Goal: Information Seeking & Learning: Learn about a topic

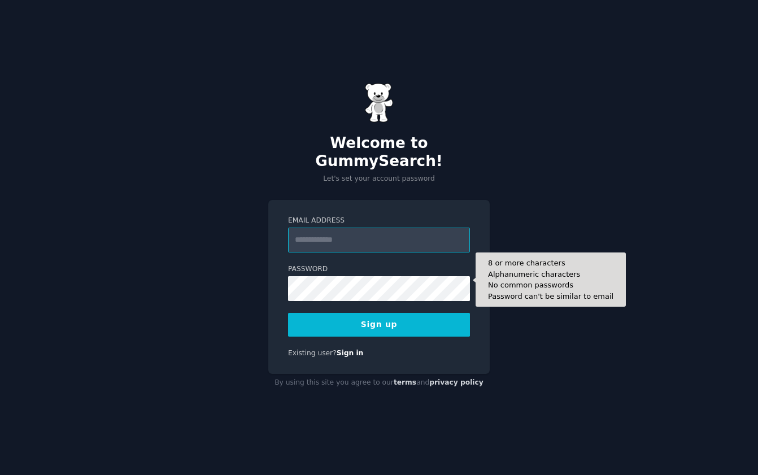
type input "**********"
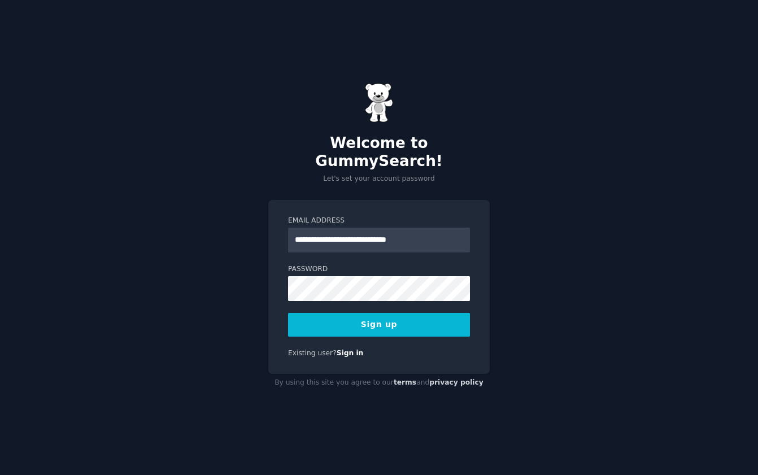
click at [582, 306] on div "**********" at bounding box center [379, 237] width 758 height 475
click at [366, 319] on button "Sign up" at bounding box center [379, 325] width 182 height 24
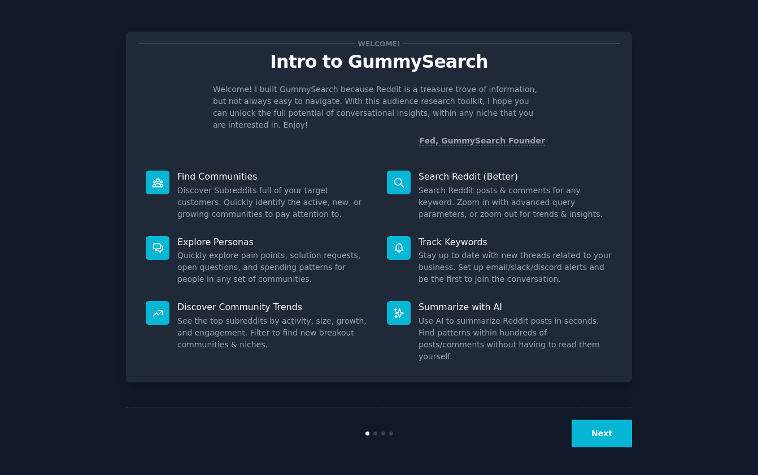
click at [599, 440] on button "Next" at bounding box center [602, 434] width 60 height 28
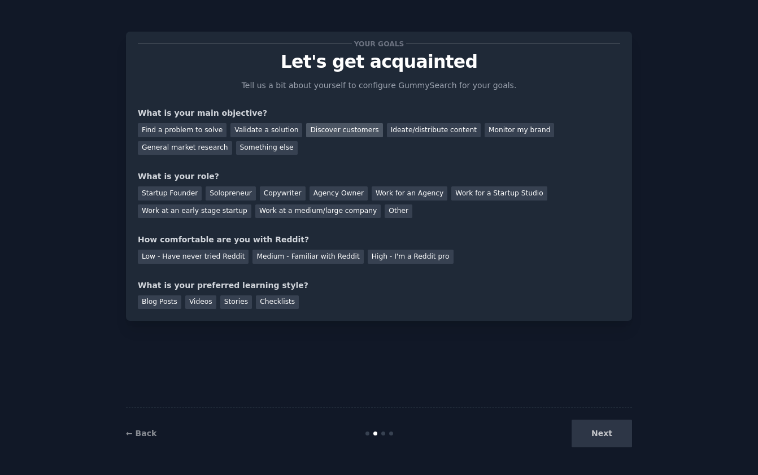
click at [346, 133] on div "Discover customers" at bounding box center [344, 130] width 76 height 14
click at [185, 150] on div "General market research" at bounding box center [185, 148] width 94 height 14
click at [329, 129] on div "Discover customers" at bounding box center [344, 130] width 76 height 14
click at [323, 193] on div "Agency Owner" at bounding box center [339, 194] width 58 height 14
click at [272, 254] on div "Medium - Familiar with Reddit" at bounding box center [308, 257] width 111 height 14
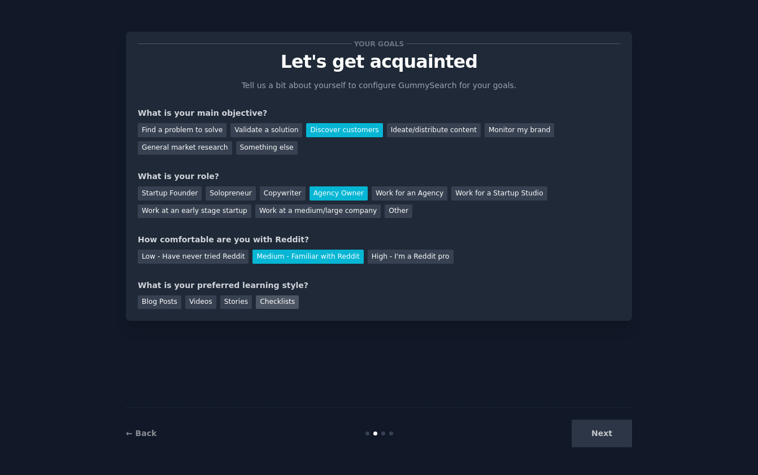
click at [275, 301] on div "Checklists" at bounding box center [277, 303] width 43 height 14
click at [614, 434] on button "Next" at bounding box center [602, 434] width 60 height 28
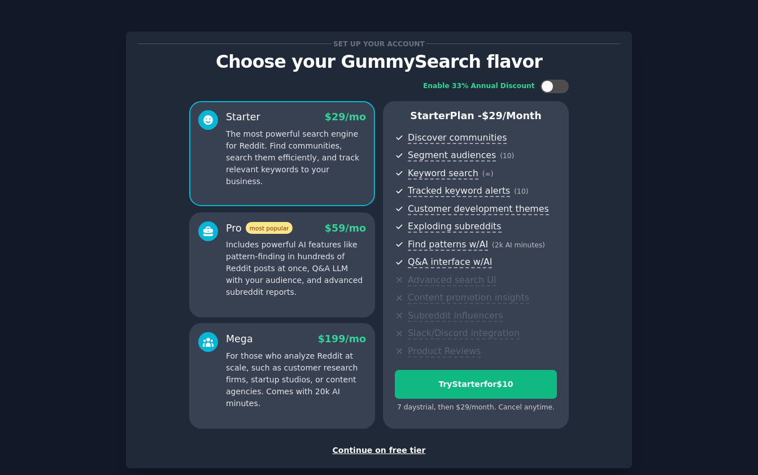
click at [375, 447] on div "Continue on free tier" at bounding box center [379, 451] width 483 height 12
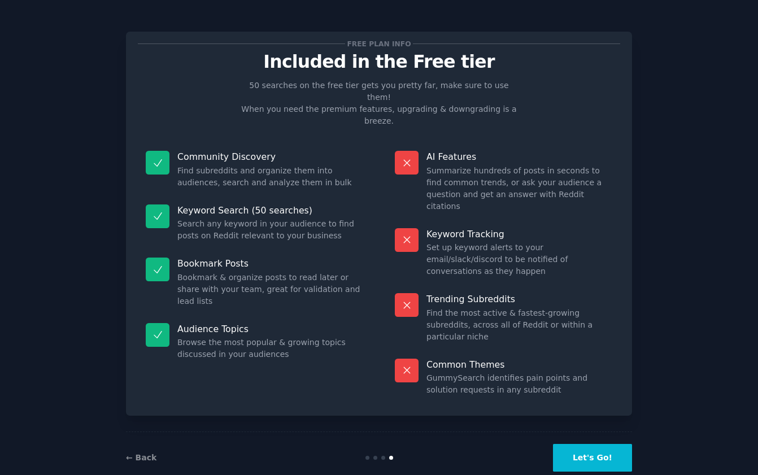
click at [597, 444] on button "Let's Go!" at bounding box center [592, 458] width 79 height 28
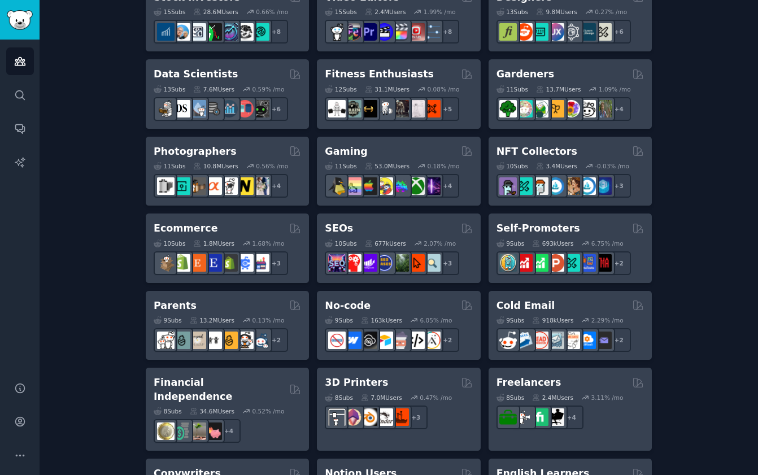
scroll to position [469, 0]
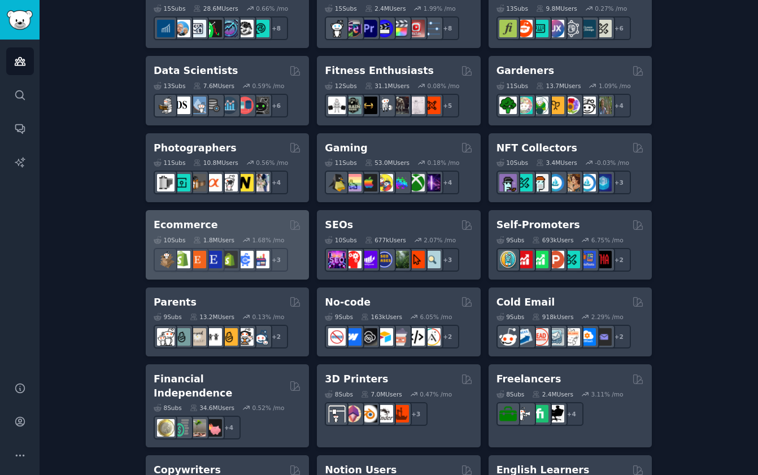
click at [189, 221] on h2 "Ecommerce" at bounding box center [186, 225] width 64 height 14
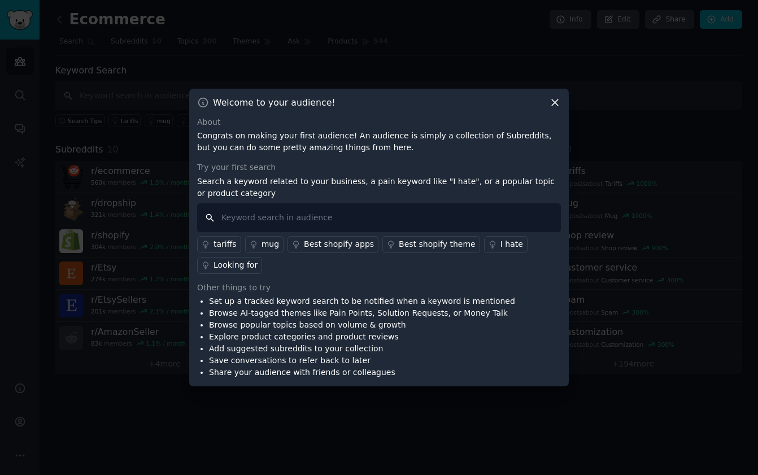
click at [276, 222] on input "text" at bounding box center [379, 217] width 364 height 29
type input "CRO"
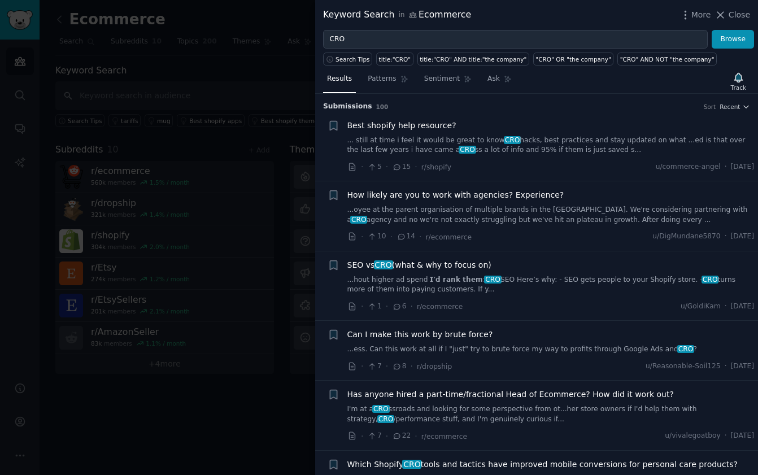
click at [505, 210] on link "...oyee at the parent organisation of multiple brands in the US. We're consider…" at bounding box center [551, 215] width 407 height 20
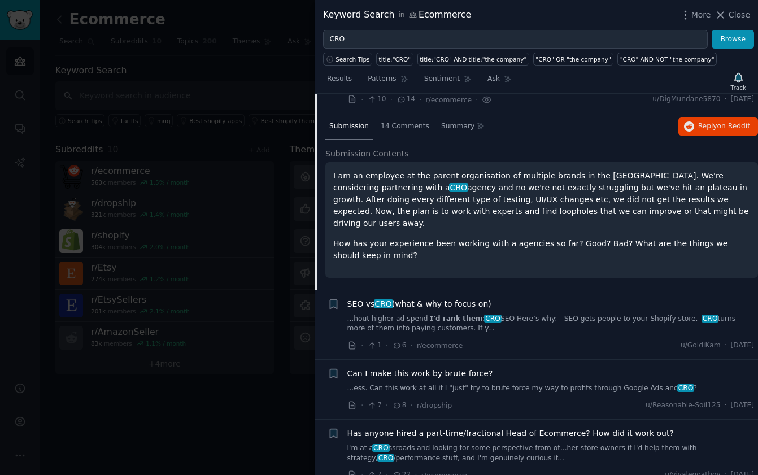
scroll to position [138, 0]
click at [404, 125] on span "14 Comments" at bounding box center [405, 126] width 49 height 10
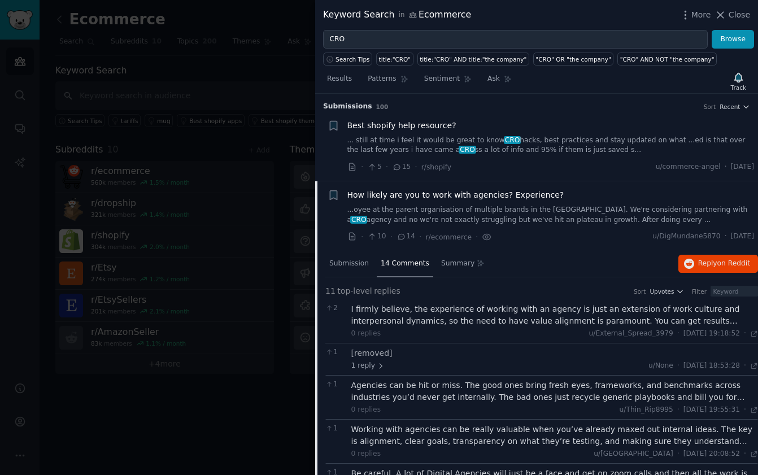
scroll to position [0, 0]
click at [729, 40] on button "Browse" at bounding box center [733, 39] width 42 height 19
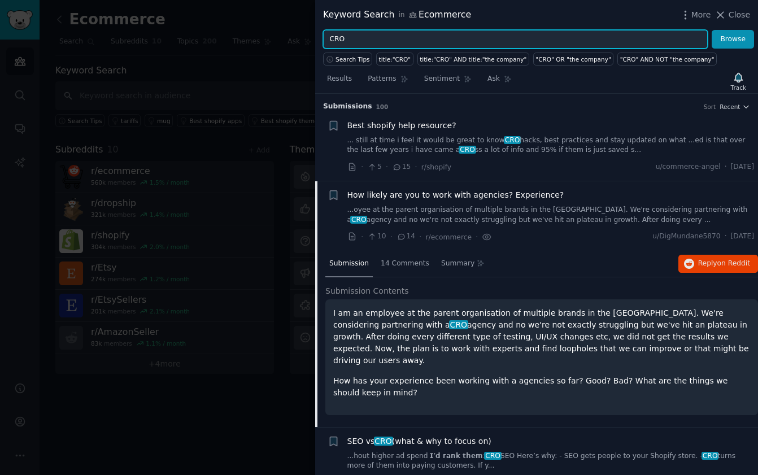
click at [339, 37] on input "CRO" at bounding box center [515, 39] width 385 height 19
type input "agency"
click at [734, 39] on button "Browse" at bounding box center [733, 39] width 42 height 19
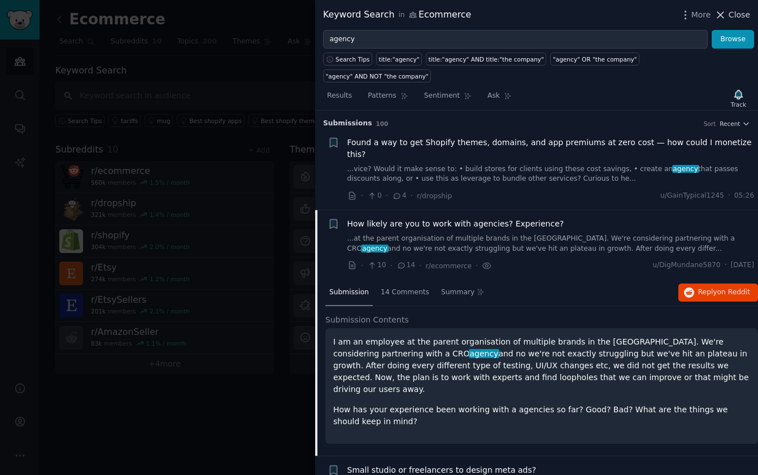
click at [729, 11] on button "Close" at bounding box center [733, 15] width 36 height 12
